Goal: Task Accomplishment & Management: Complete application form

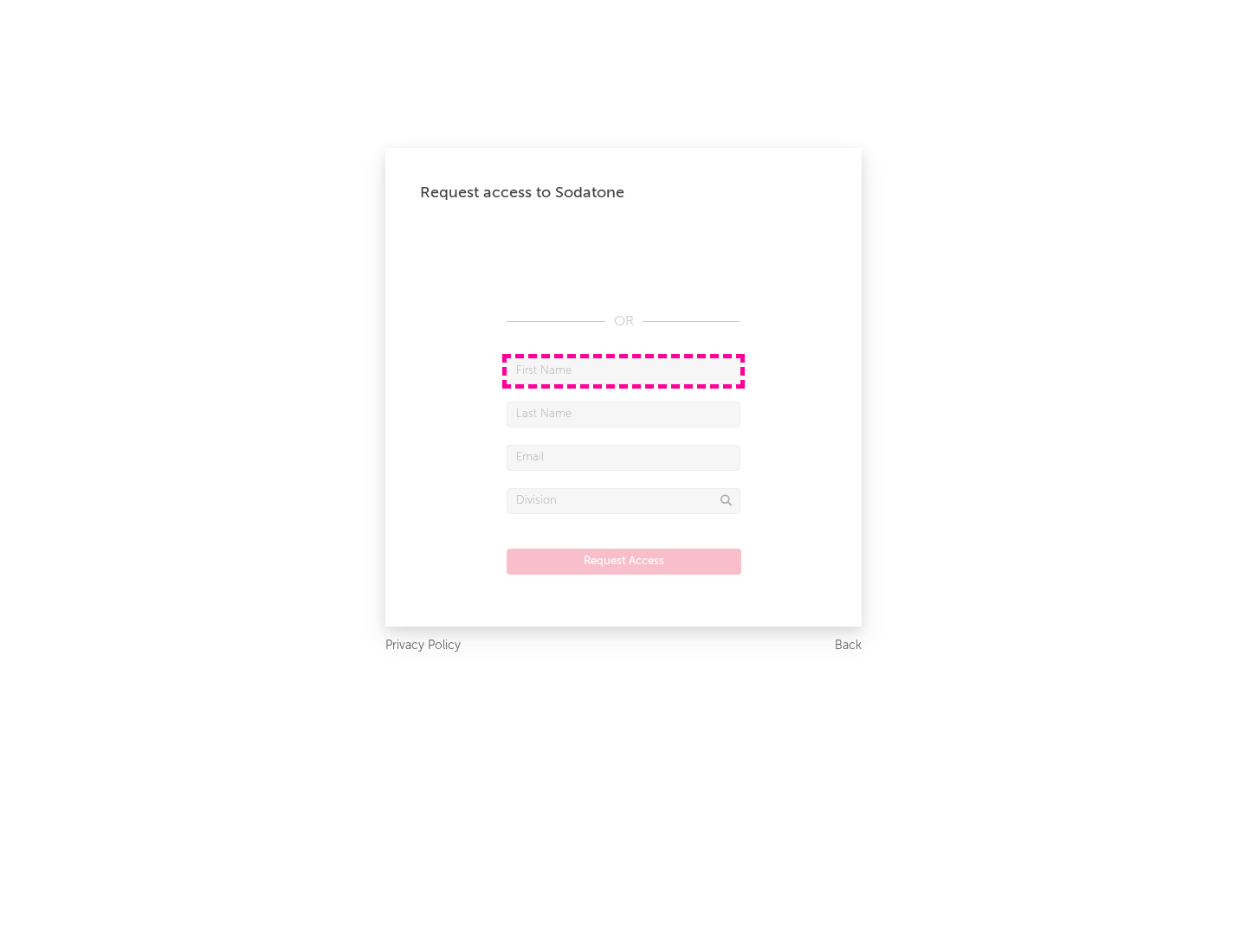
click at [624, 371] on input "text" at bounding box center [624, 371] width 234 height 26
type input "[PERSON_NAME]"
click at [624, 414] on input "text" at bounding box center [624, 414] width 234 height 26
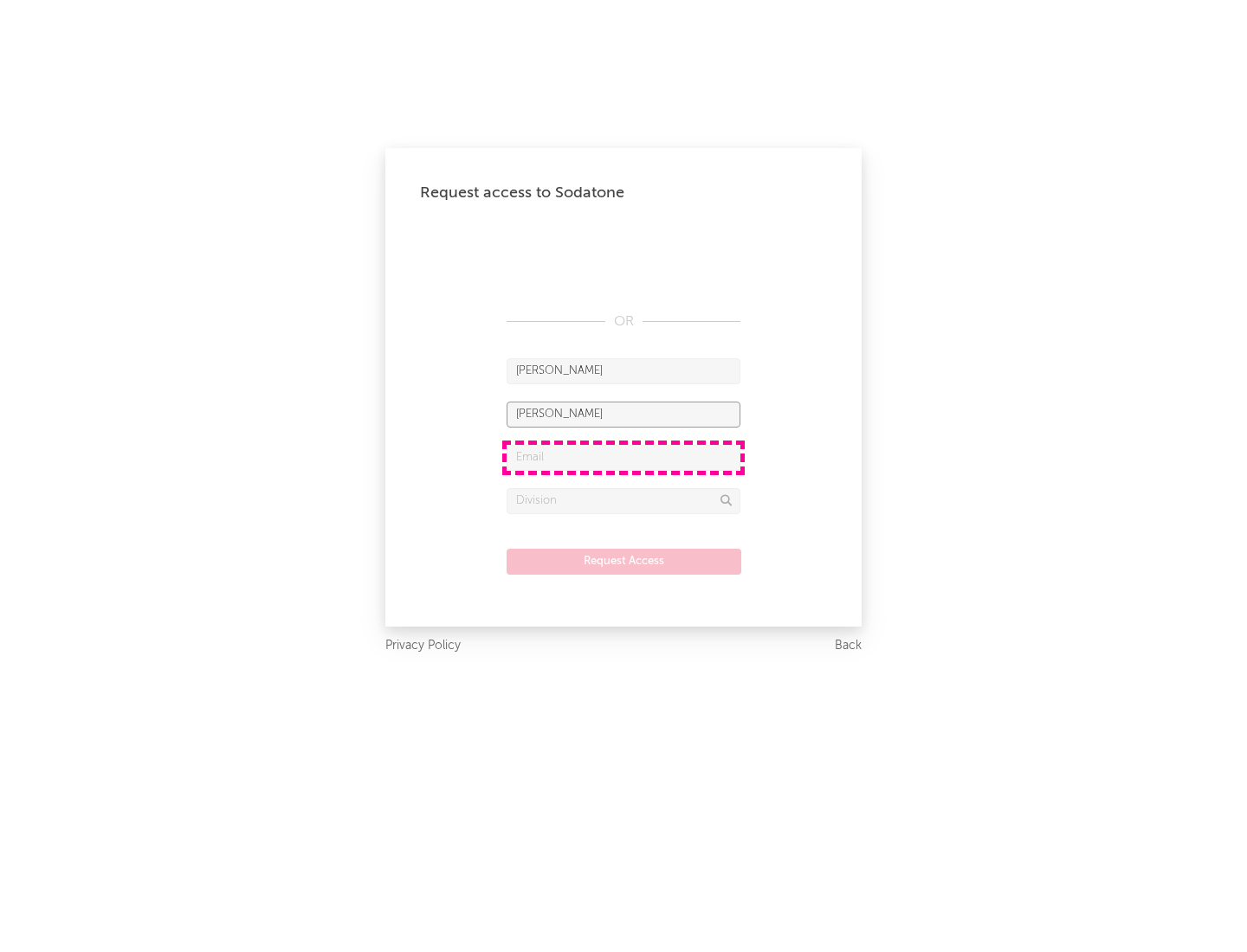
type input "[PERSON_NAME]"
click at [624, 457] on input "text" at bounding box center [624, 457] width 234 height 26
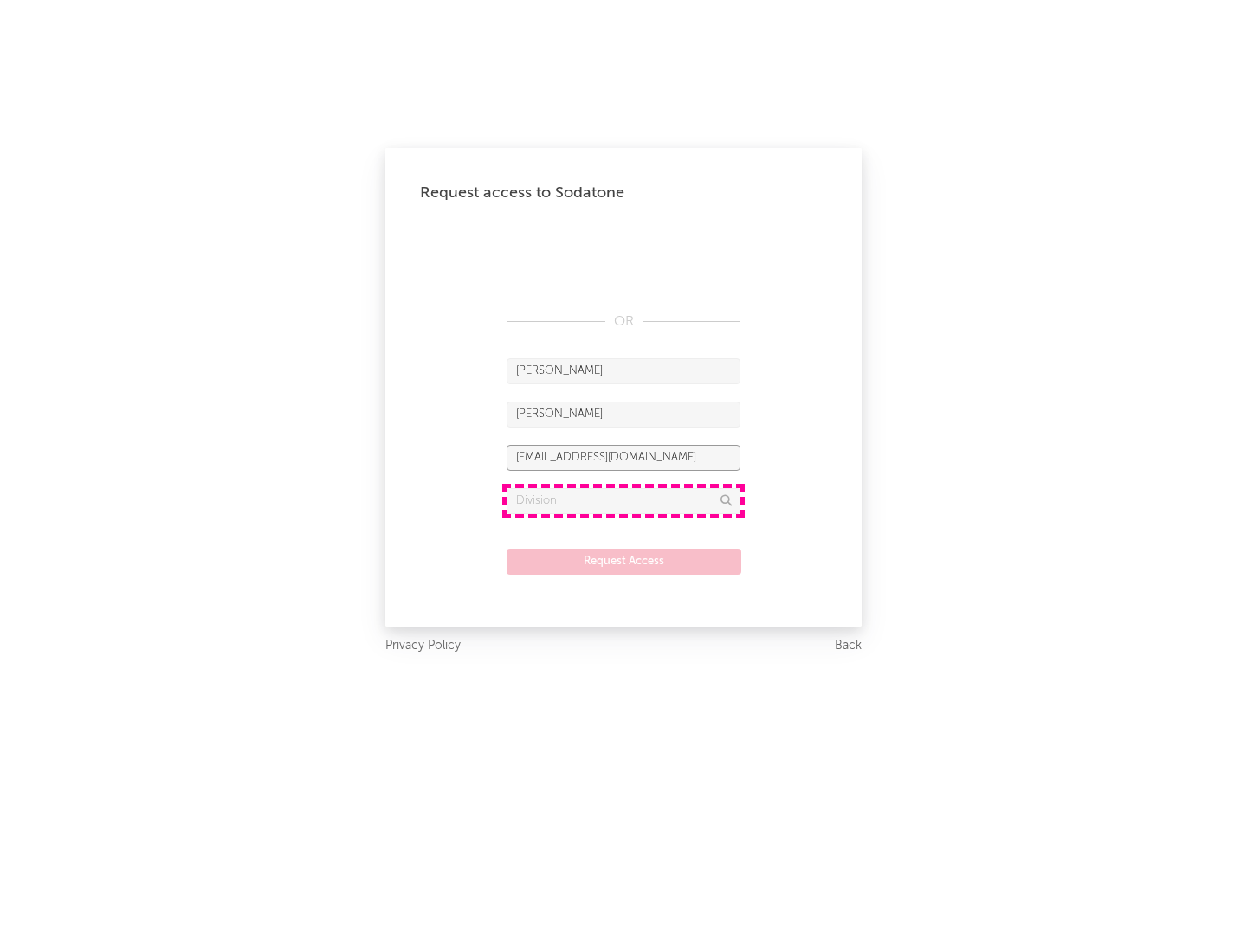
type input "[EMAIL_ADDRESS][DOMAIN_NAME]"
click at [624, 501] on input "text" at bounding box center [624, 501] width 234 height 26
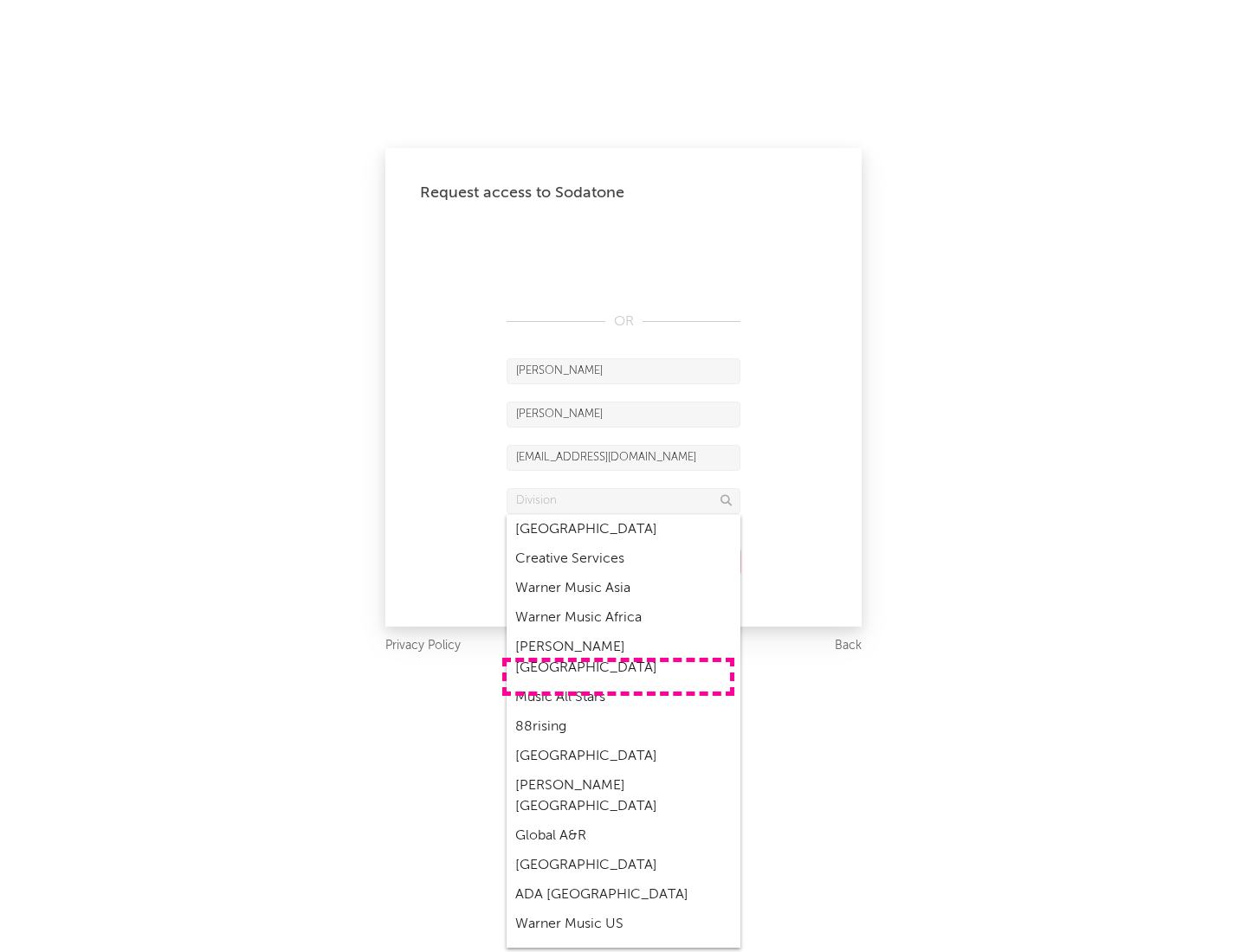
click at [619, 683] on div "Music All Stars" at bounding box center [624, 697] width 234 height 29
type input "Music All Stars"
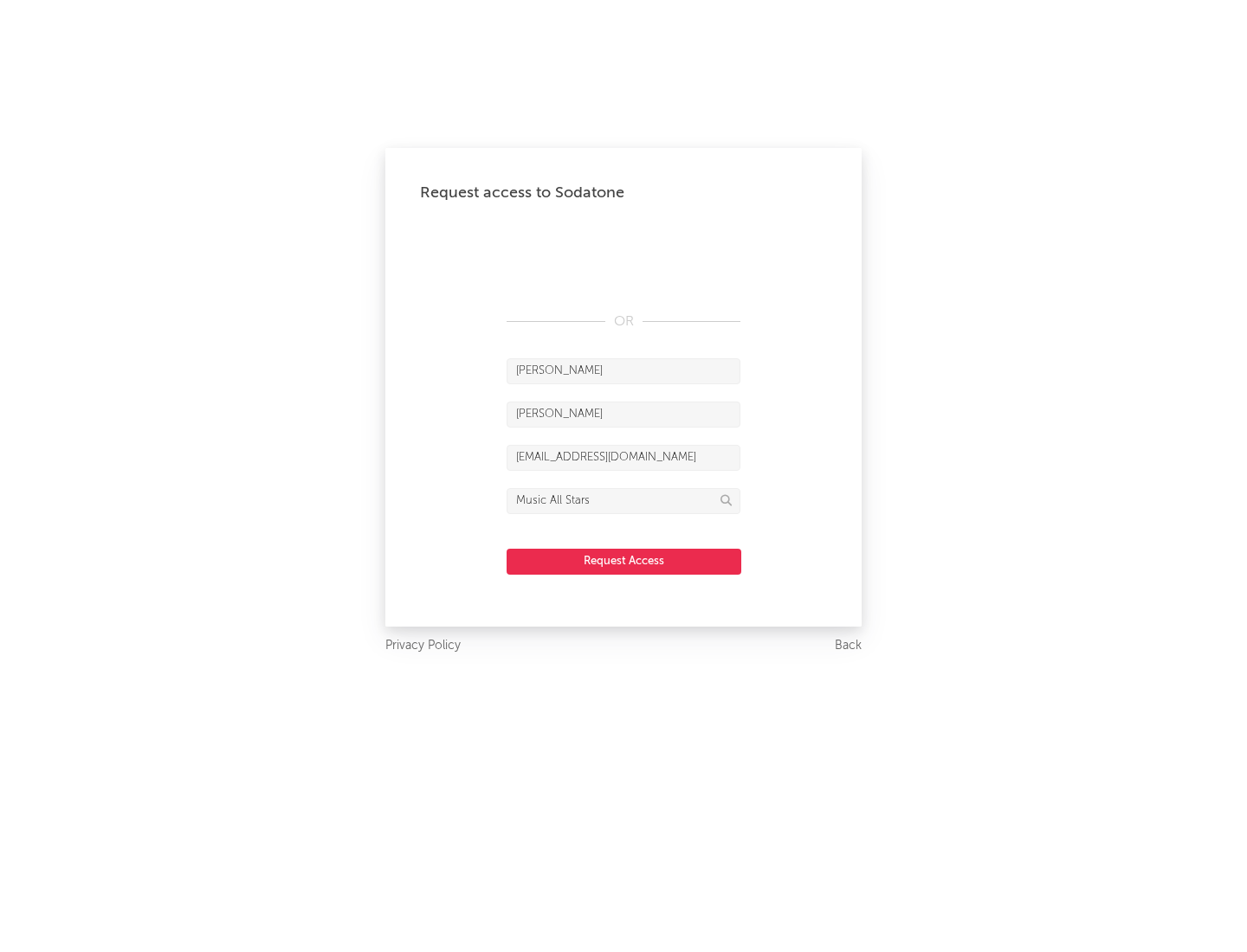
click at [624, 561] on button "Request Access" at bounding box center [624, 562] width 235 height 26
